Goal: Task Accomplishment & Management: Manage account settings

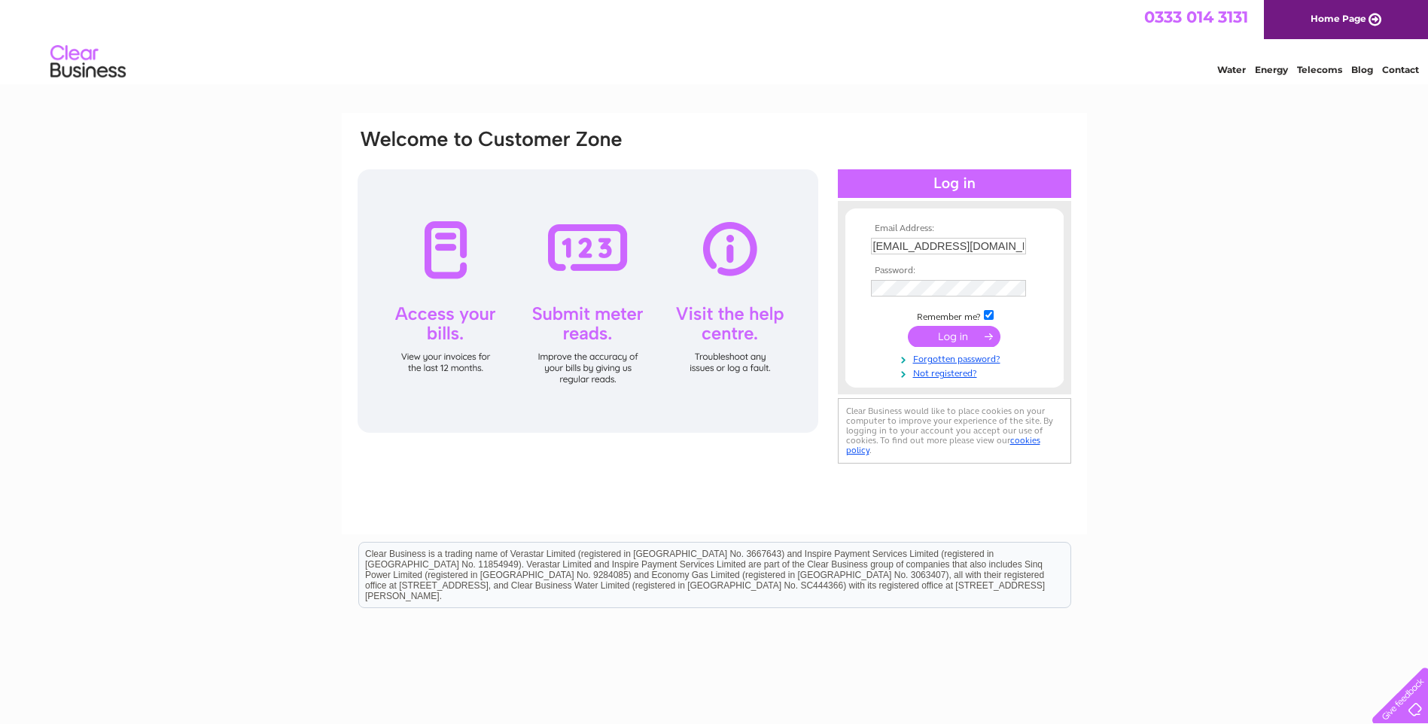
click at [1019, 243] on input "[EMAIL_ADDRESS][DOMAIN_NAME]" at bounding box center [948, 246] width 155 height 17
type input "[EMAIL_ADDRESS][DOMAIN_NAME]"
click at [948, 339] on input "submit" at bounding box center [954, 336] width 93 height 21
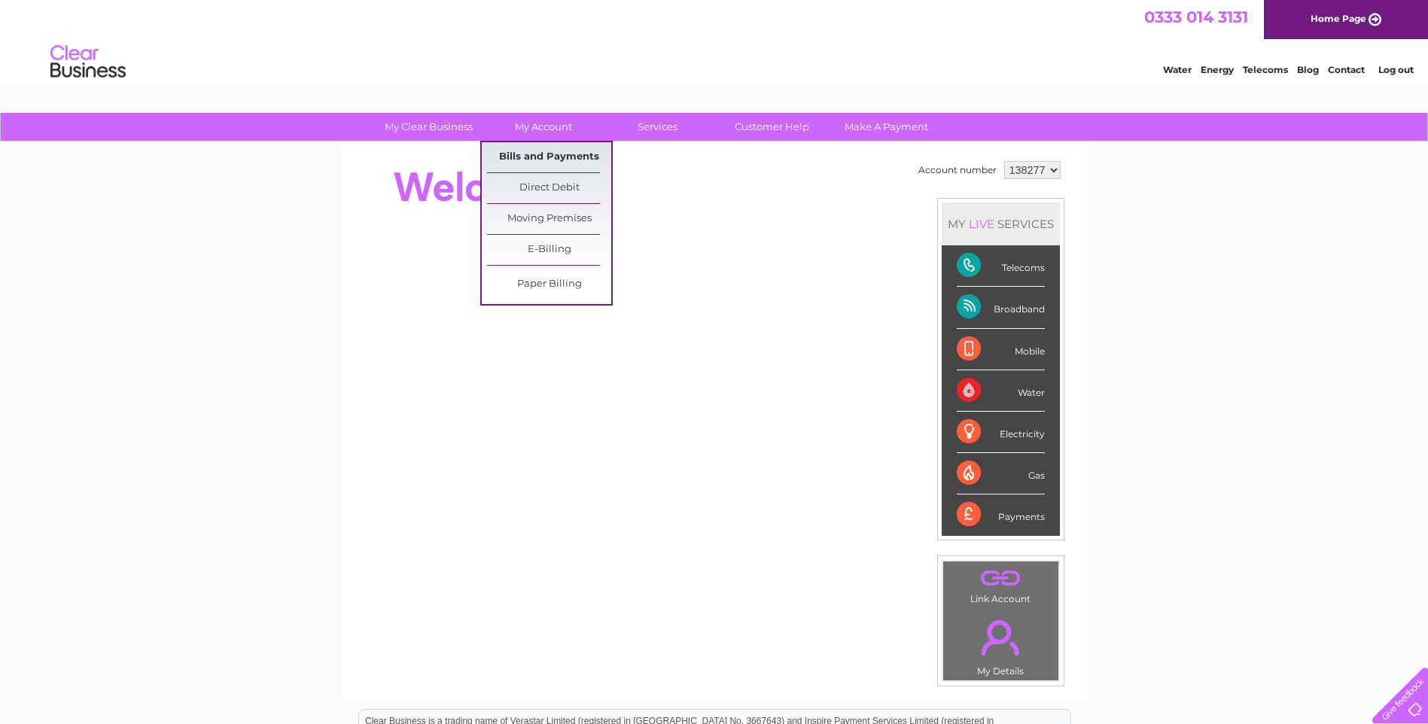
click at [534, 167] on link "Bills and Payments" at bounding box center [549, 157] width 124 height 30
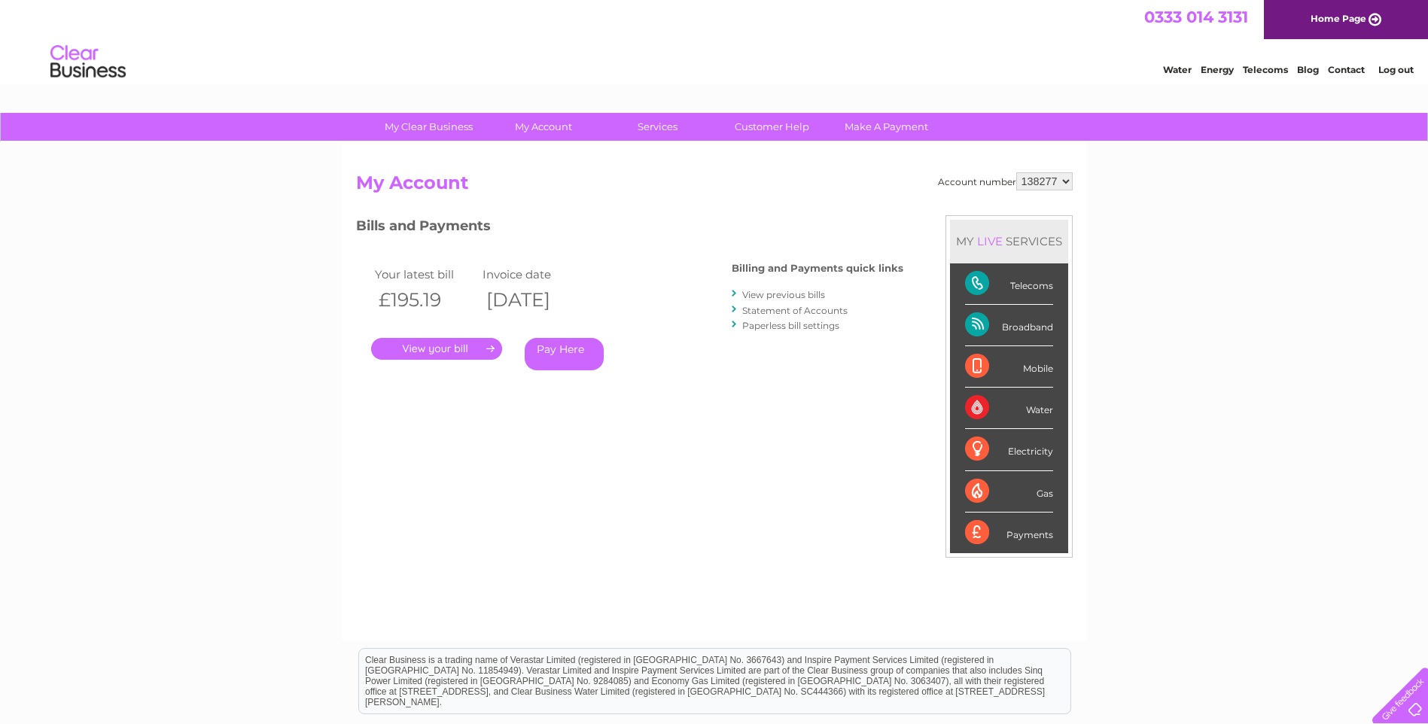
click at [478, 350] on link "." at bounding box center [436, 349] width 131 height 22
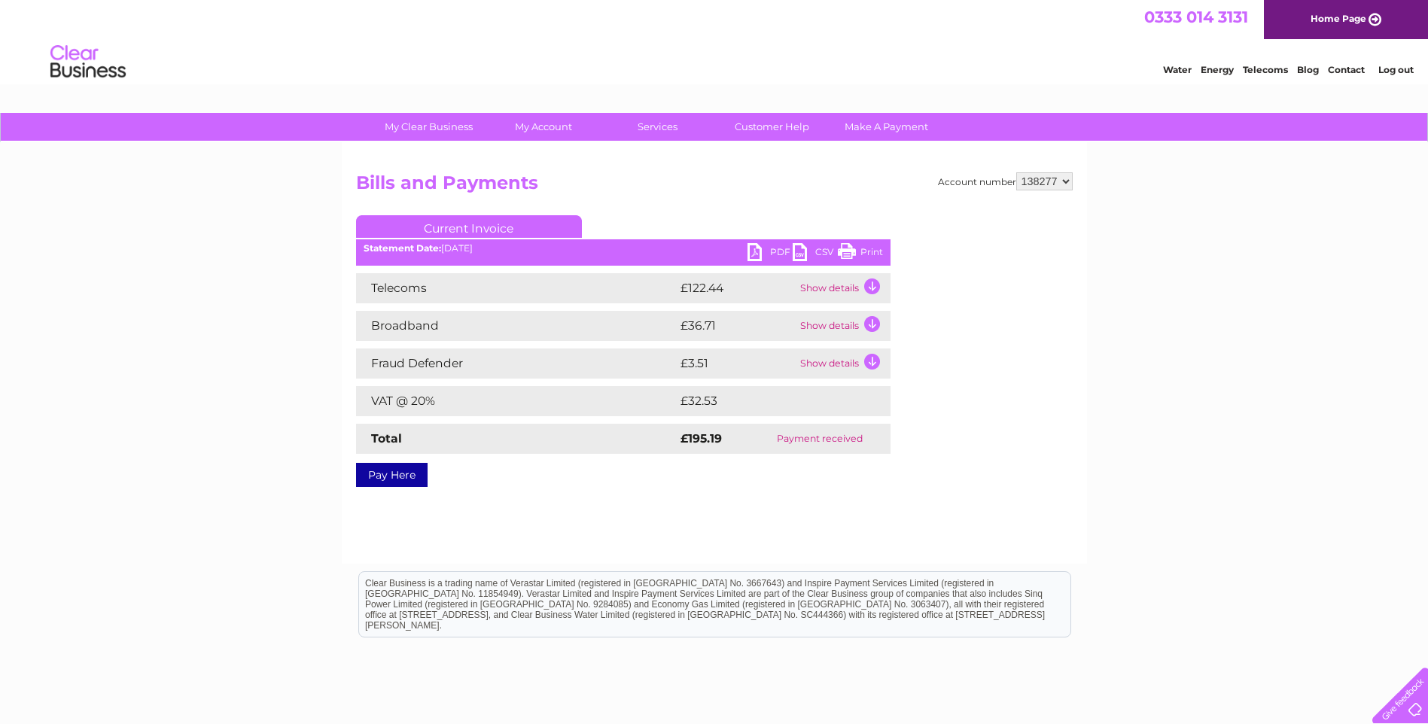
click at [766, 252] on link "PDF" at bounding box center [770, 254] width 45 height 22
